Goal: Information Seeking & Learning: Learn about a topic

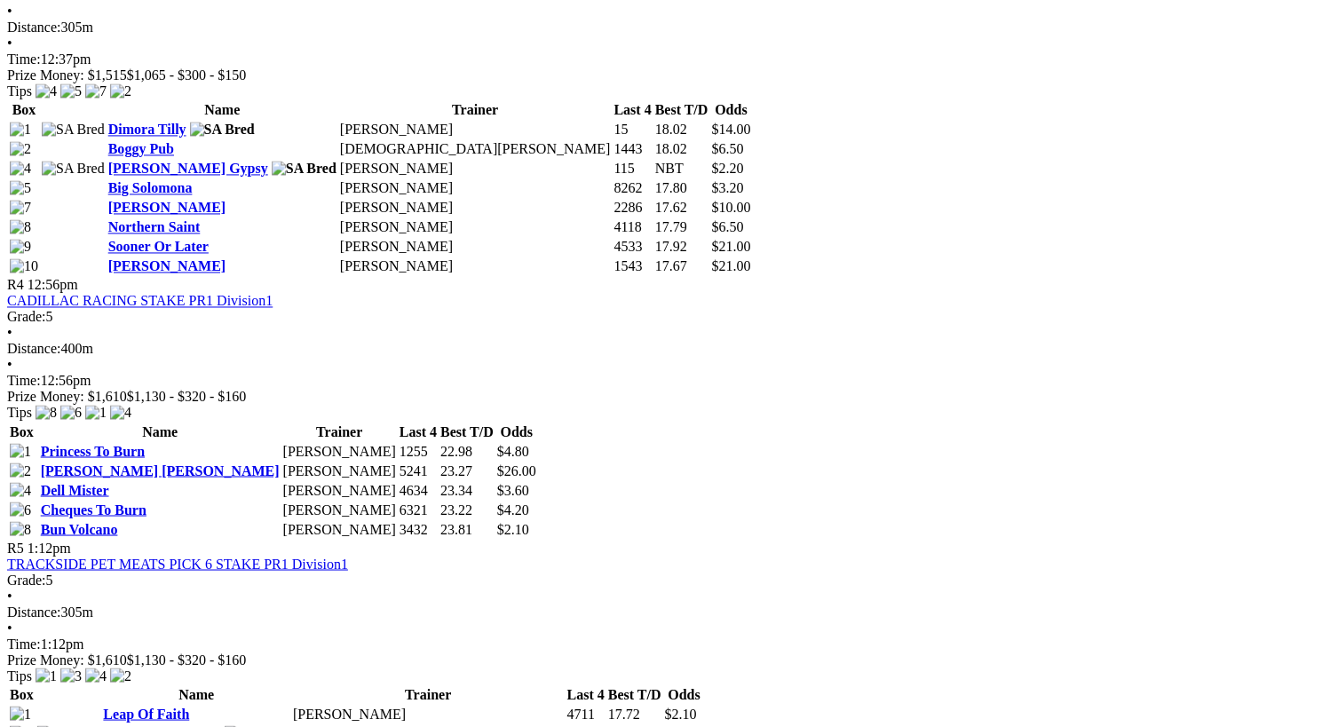
scroll to position [1551, 0]
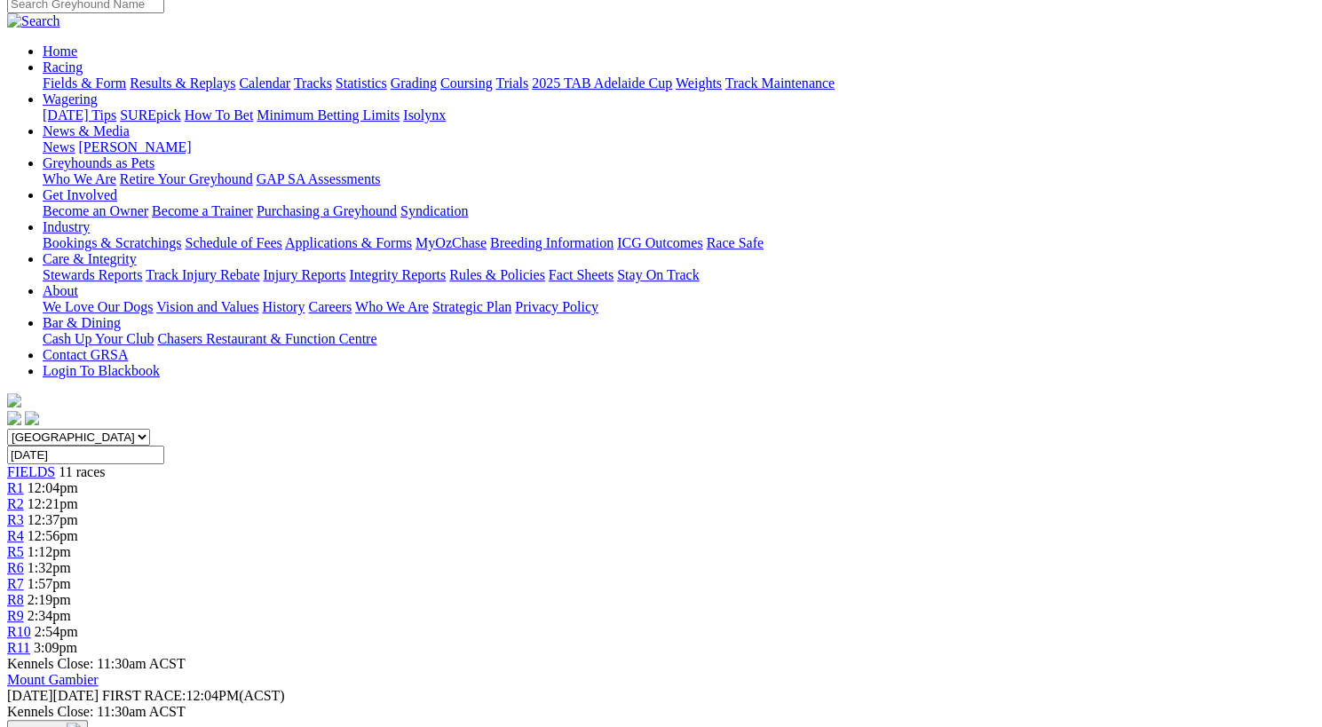
scroll to position [92, 0]
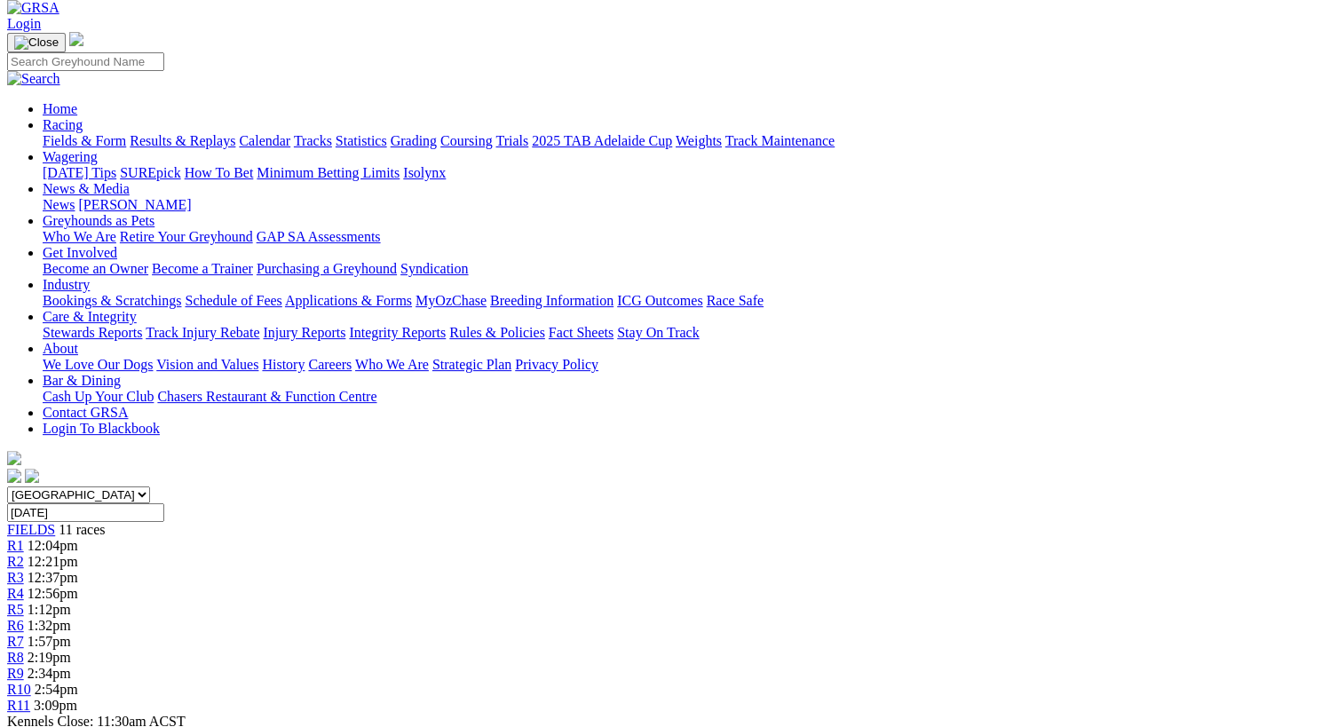
click at [55, 522] on span "FIELDS" at bounding box center [31, 529] width 48 height 15
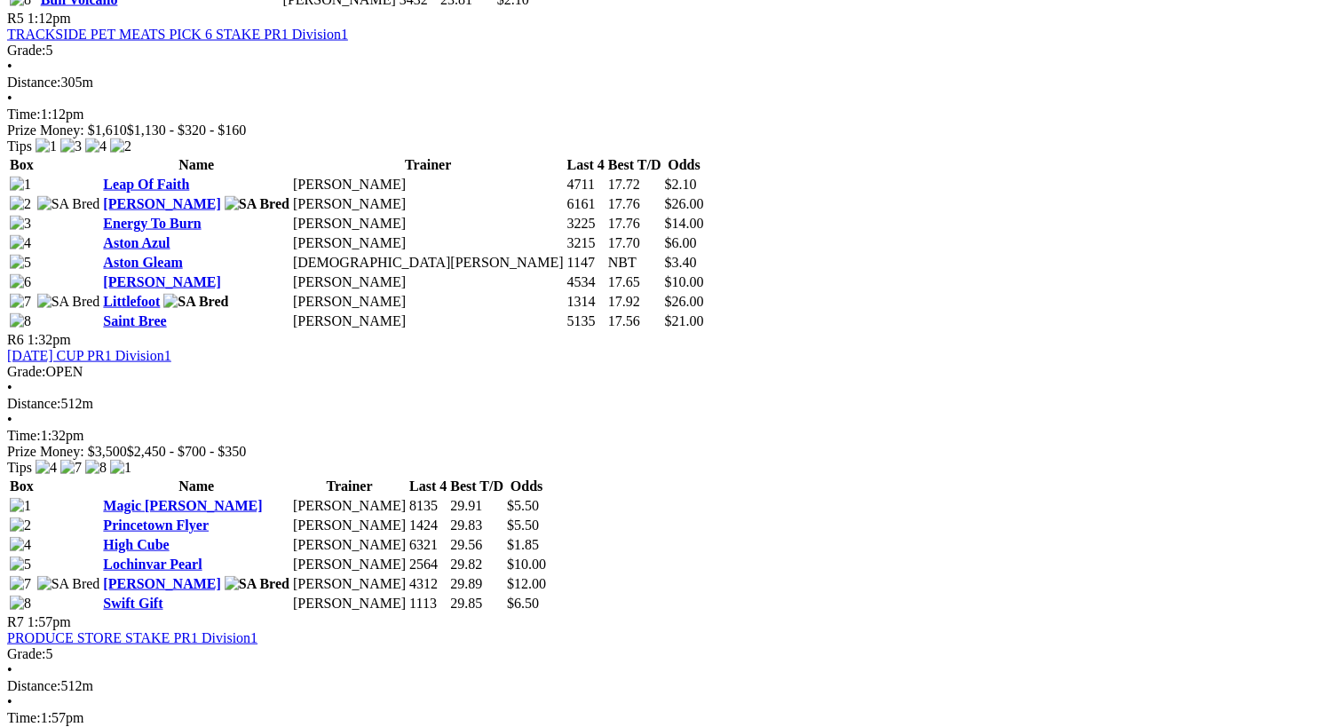
scroll to position [2086, 0]
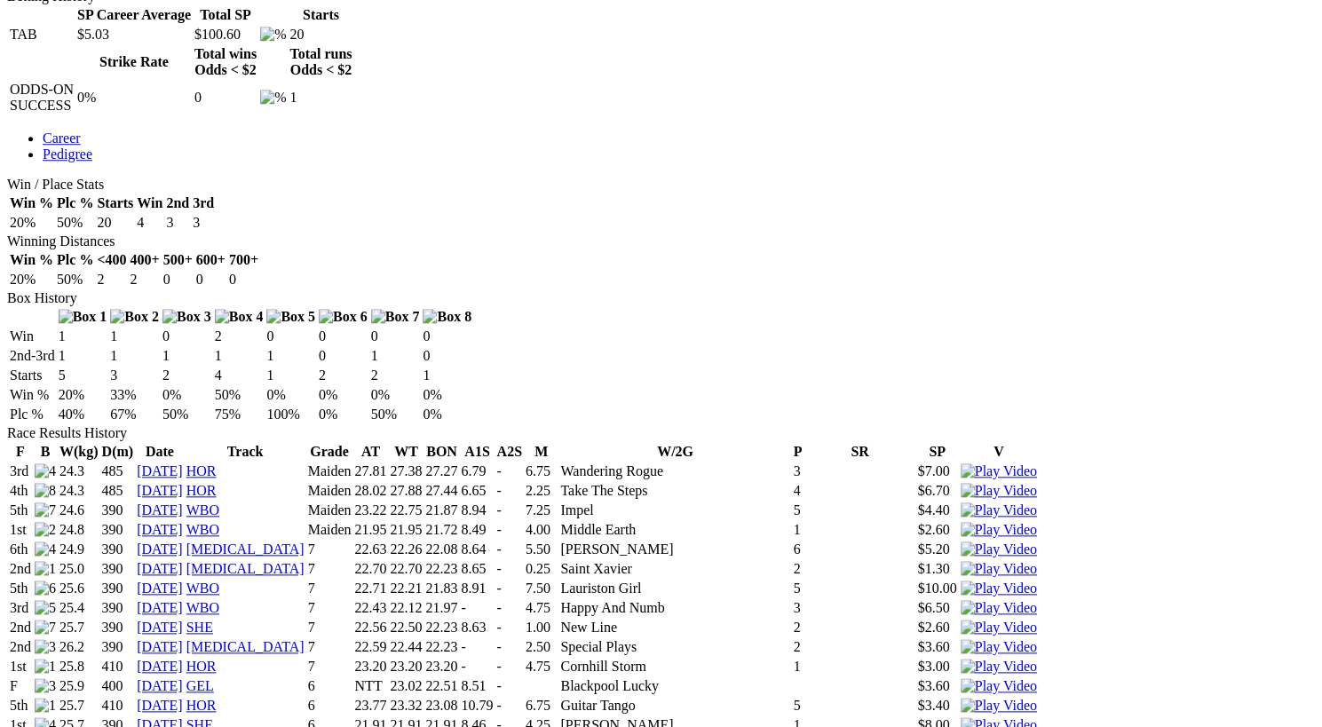
scroll to position [913, 0]
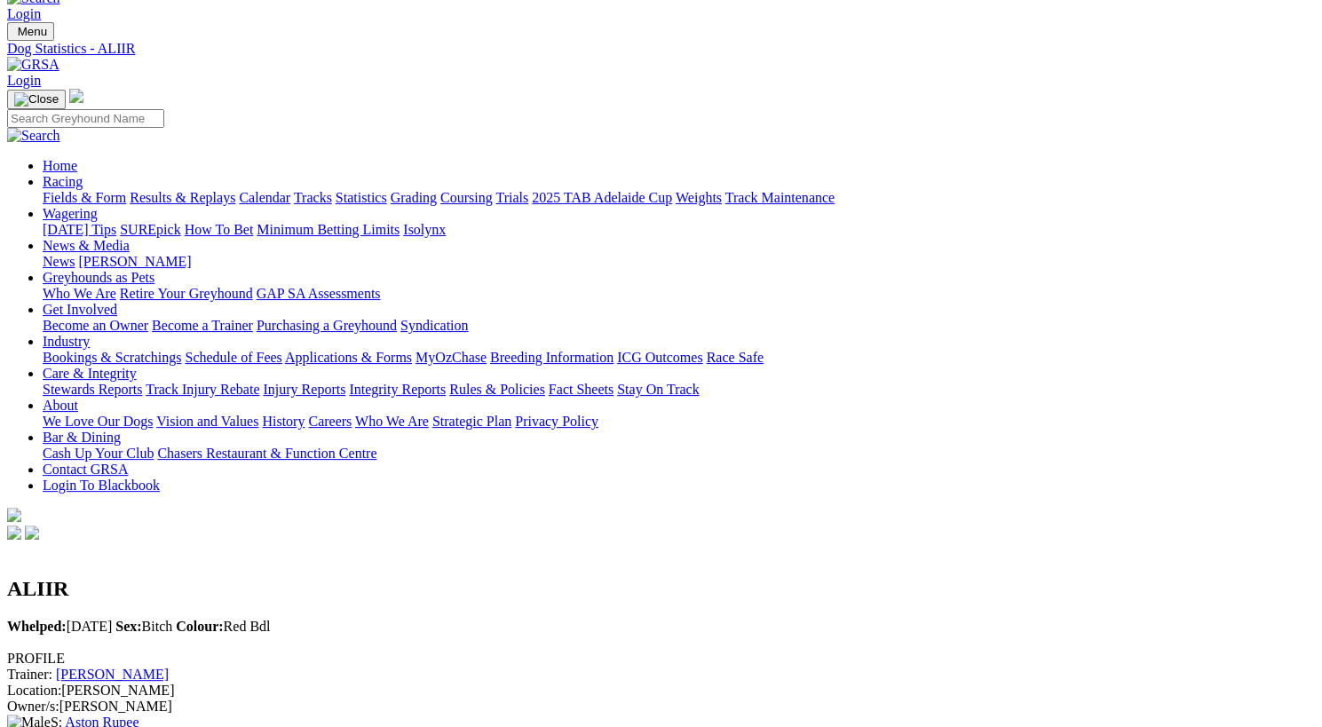
scroll to position [0, 0]
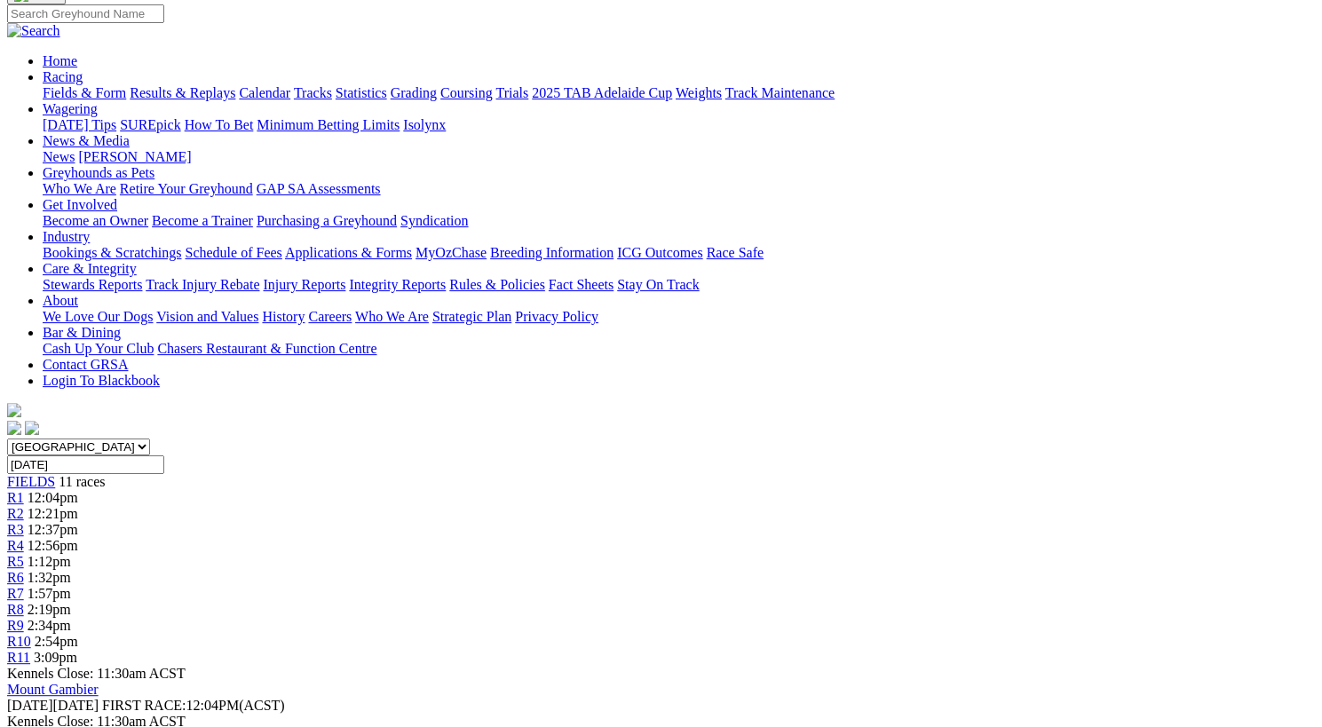
scroll to position [141, 0]
